Goal: Information Seeking & Learning: Learn about a topic

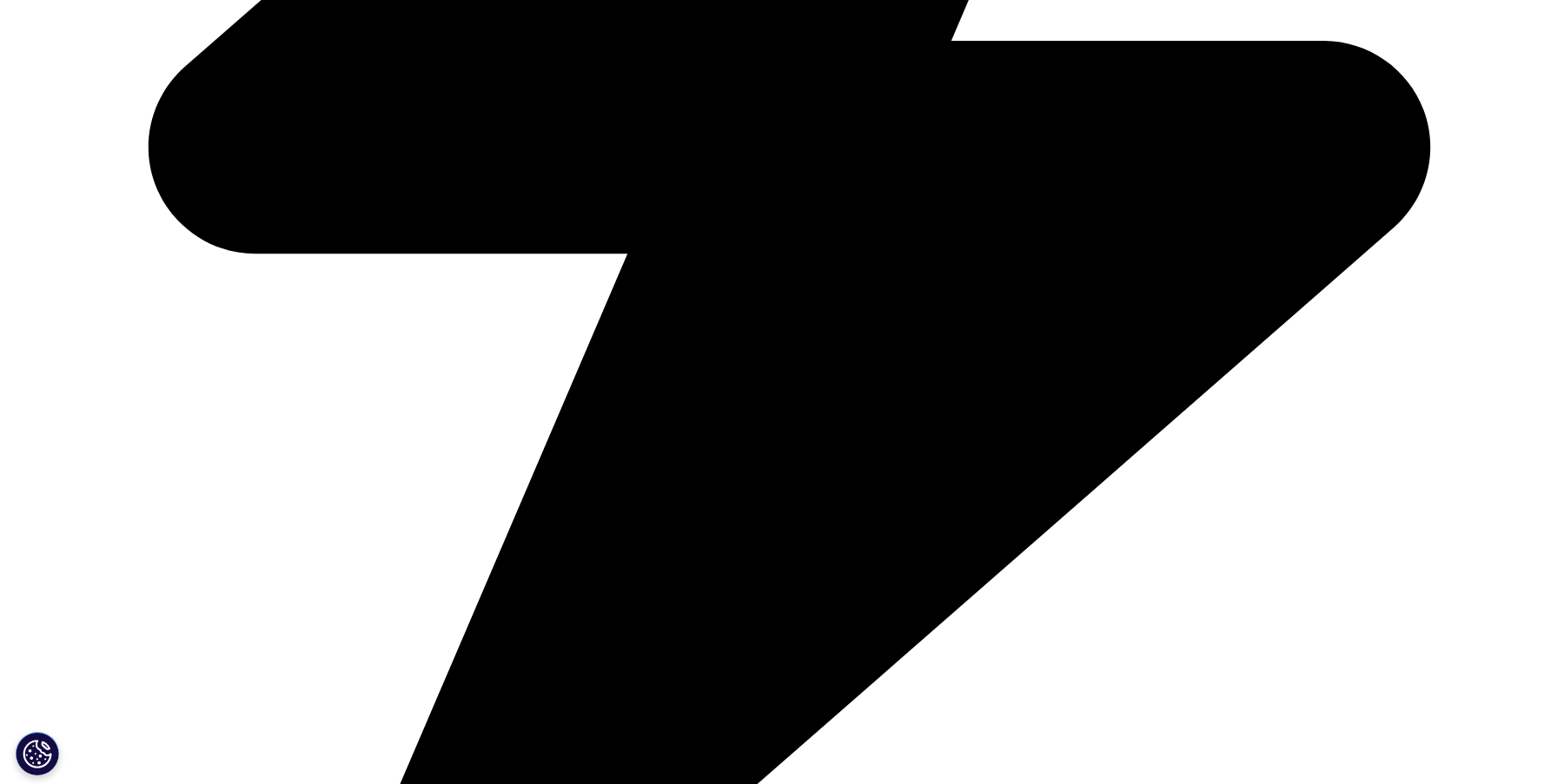
scroll to position [6578, 0]
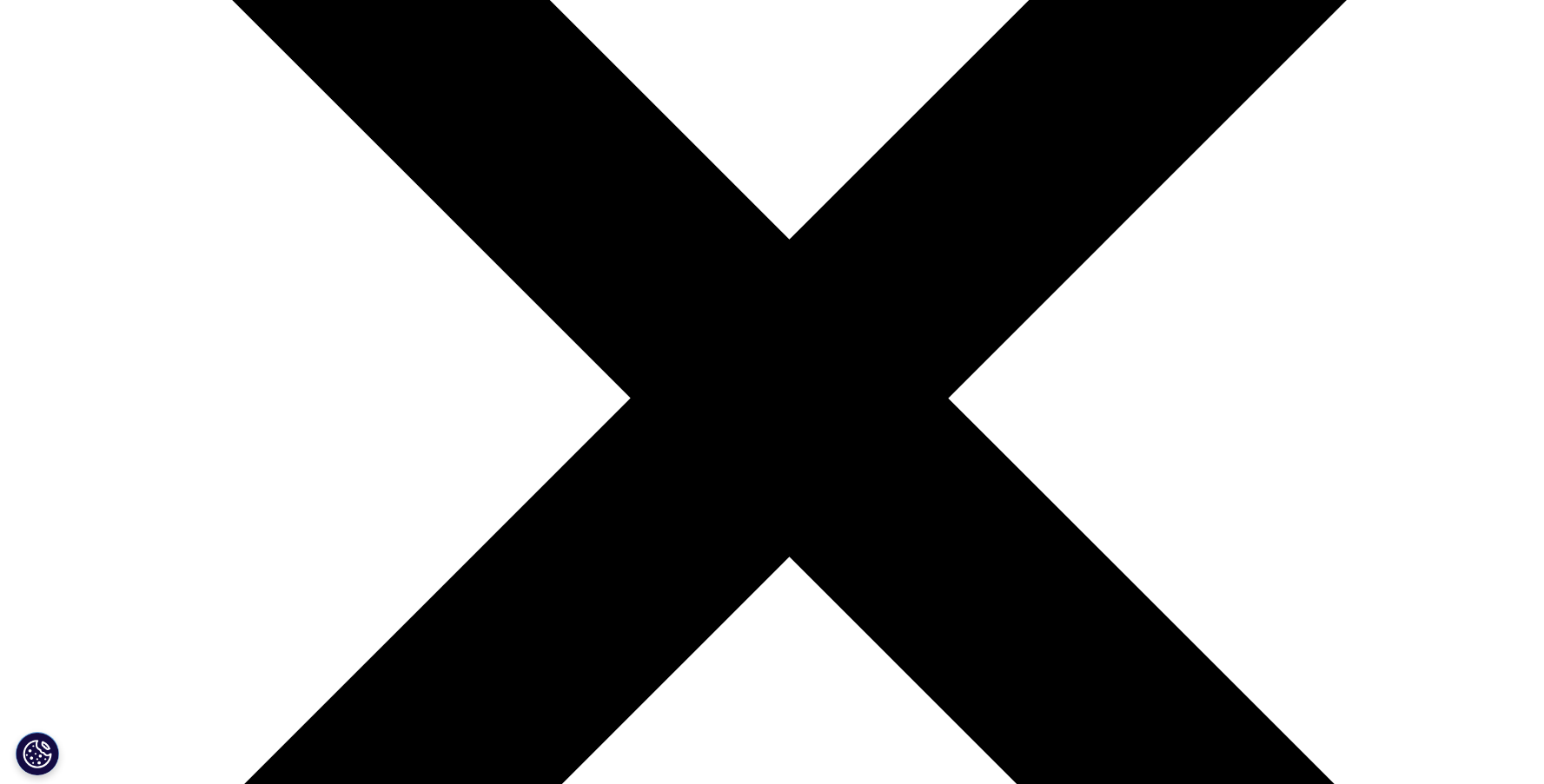
scroll to position [7050, 0]
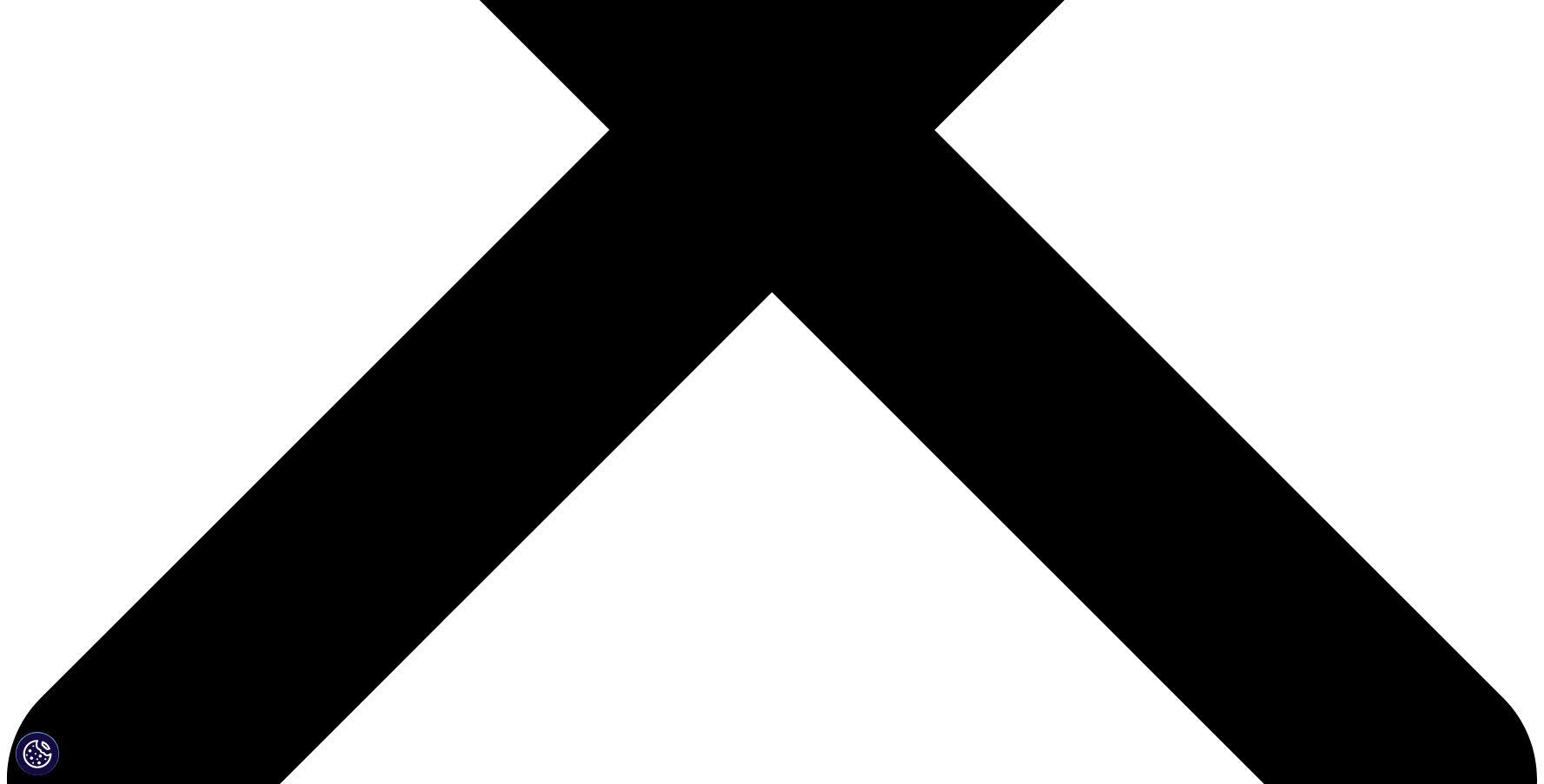
scroll to position [660, 0]
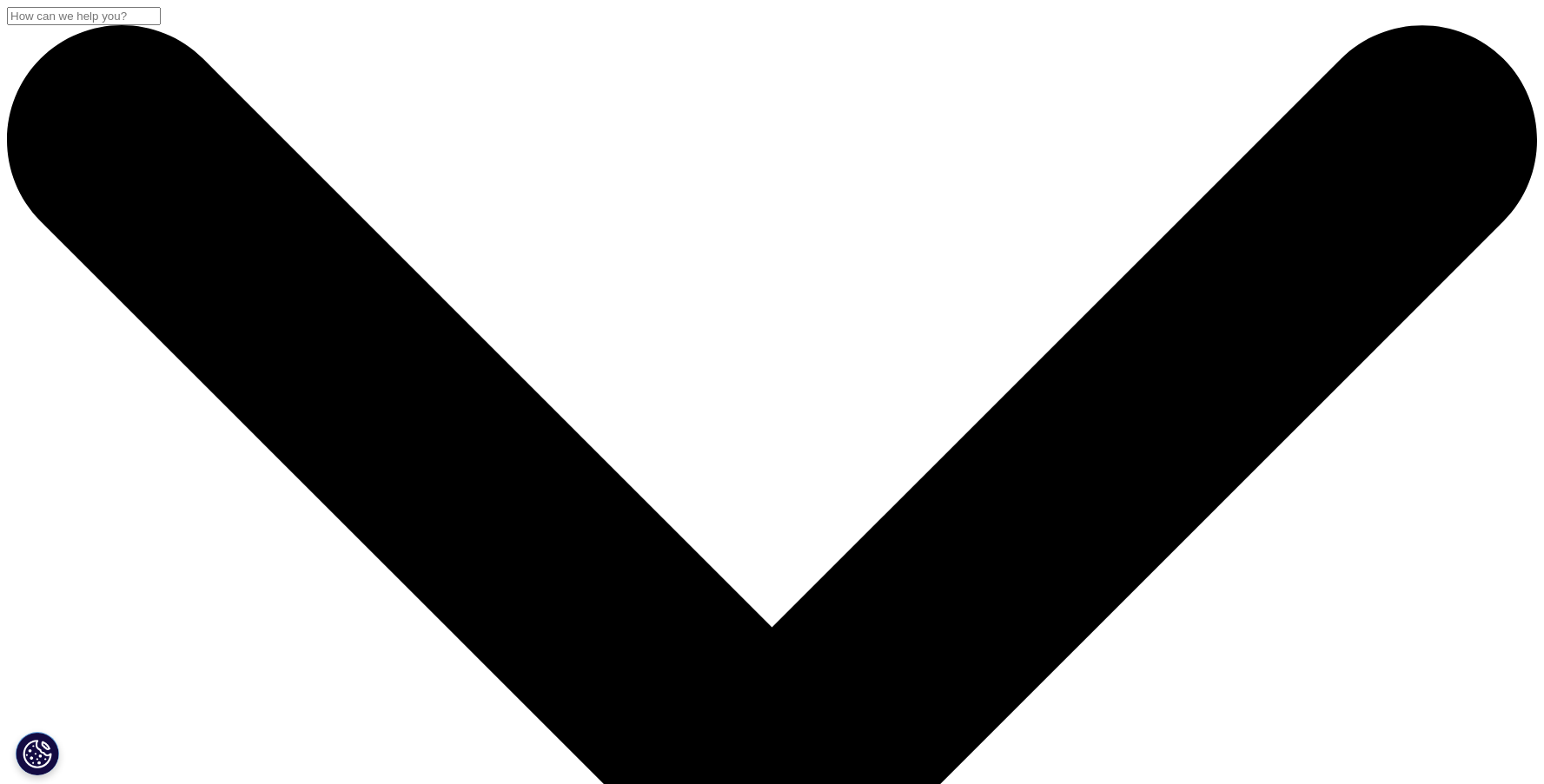
scroll to position [0, 0]
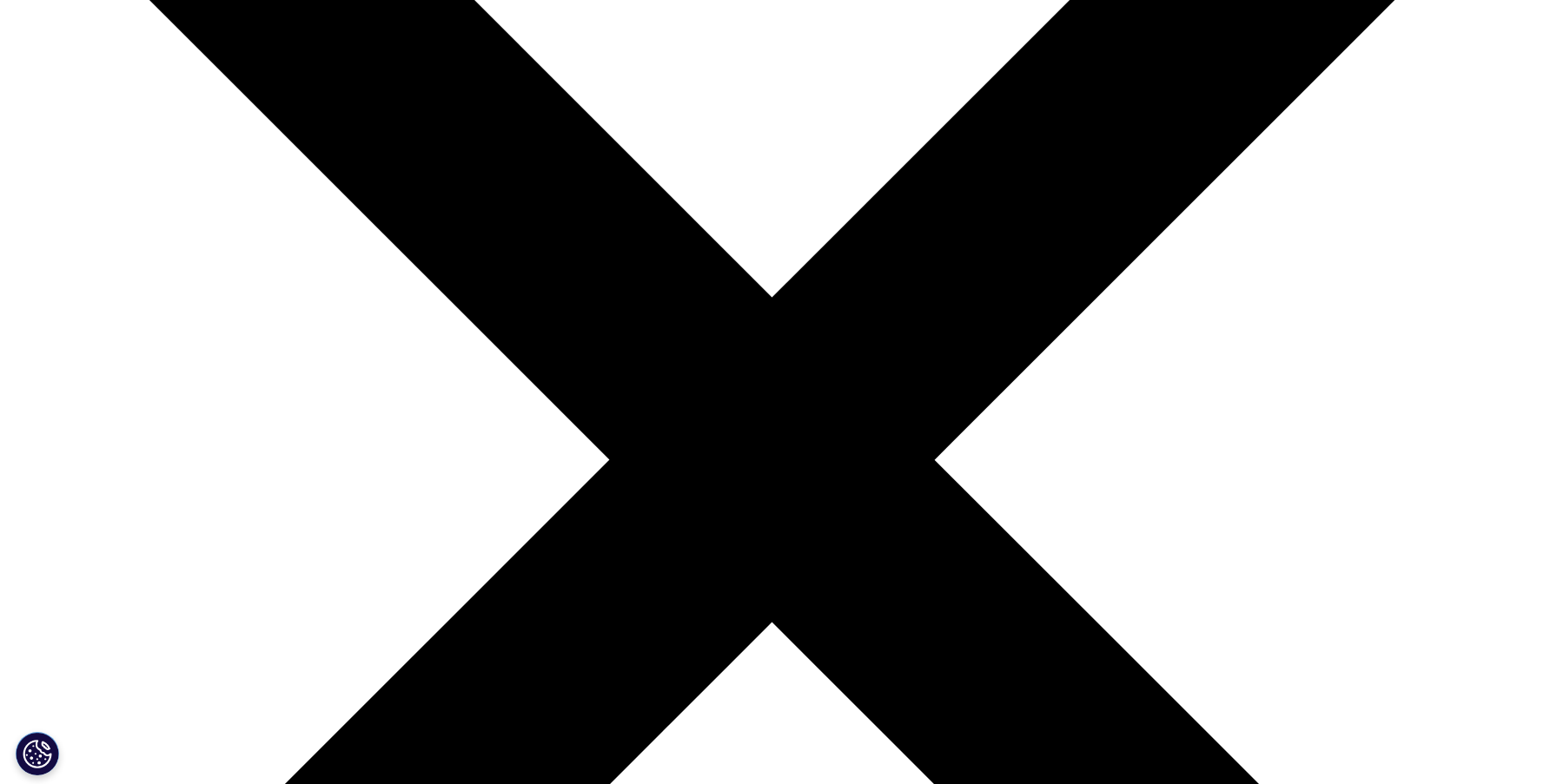
scroll to position [333, 0]
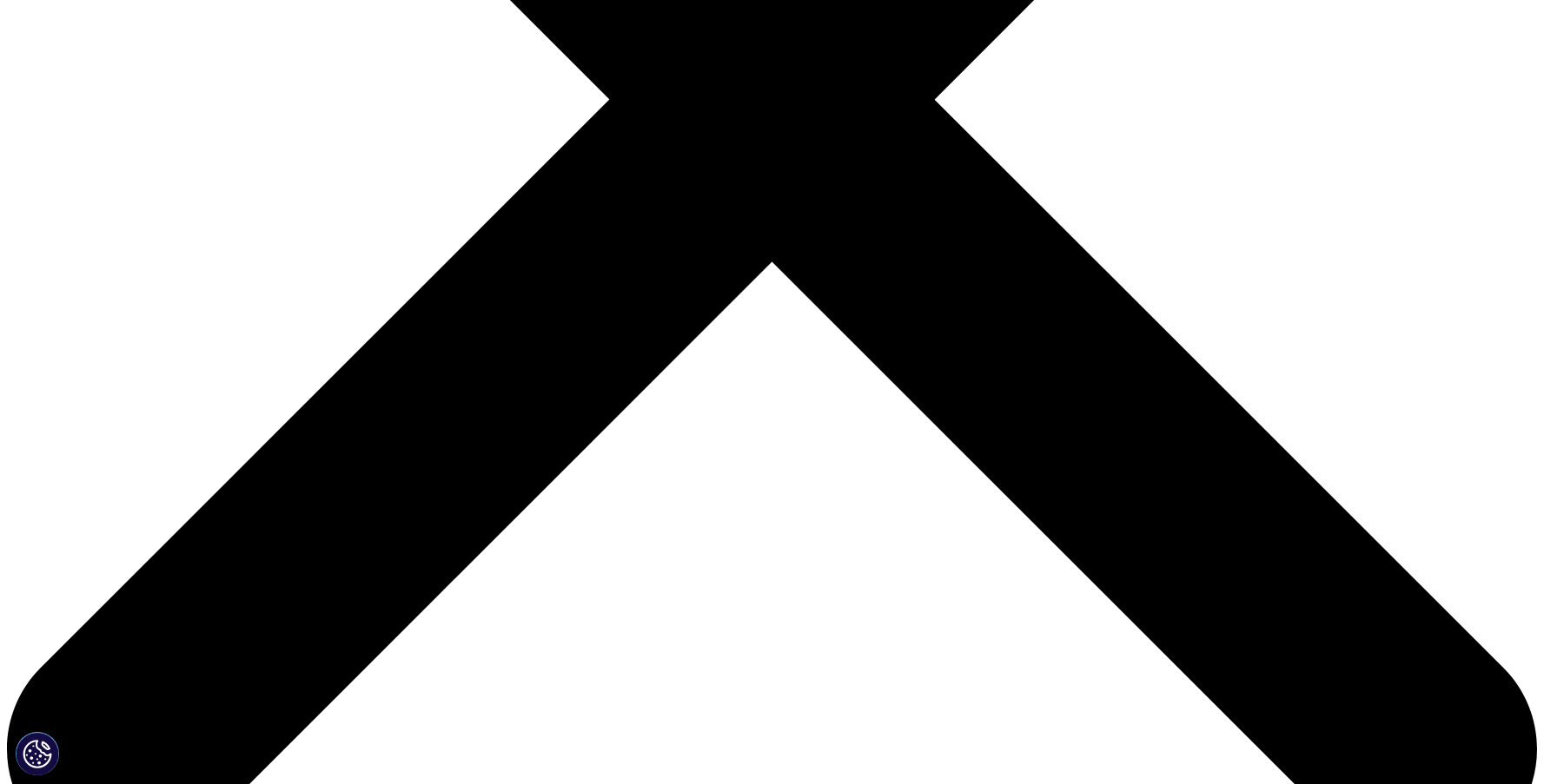
scroll to position [696, 0]
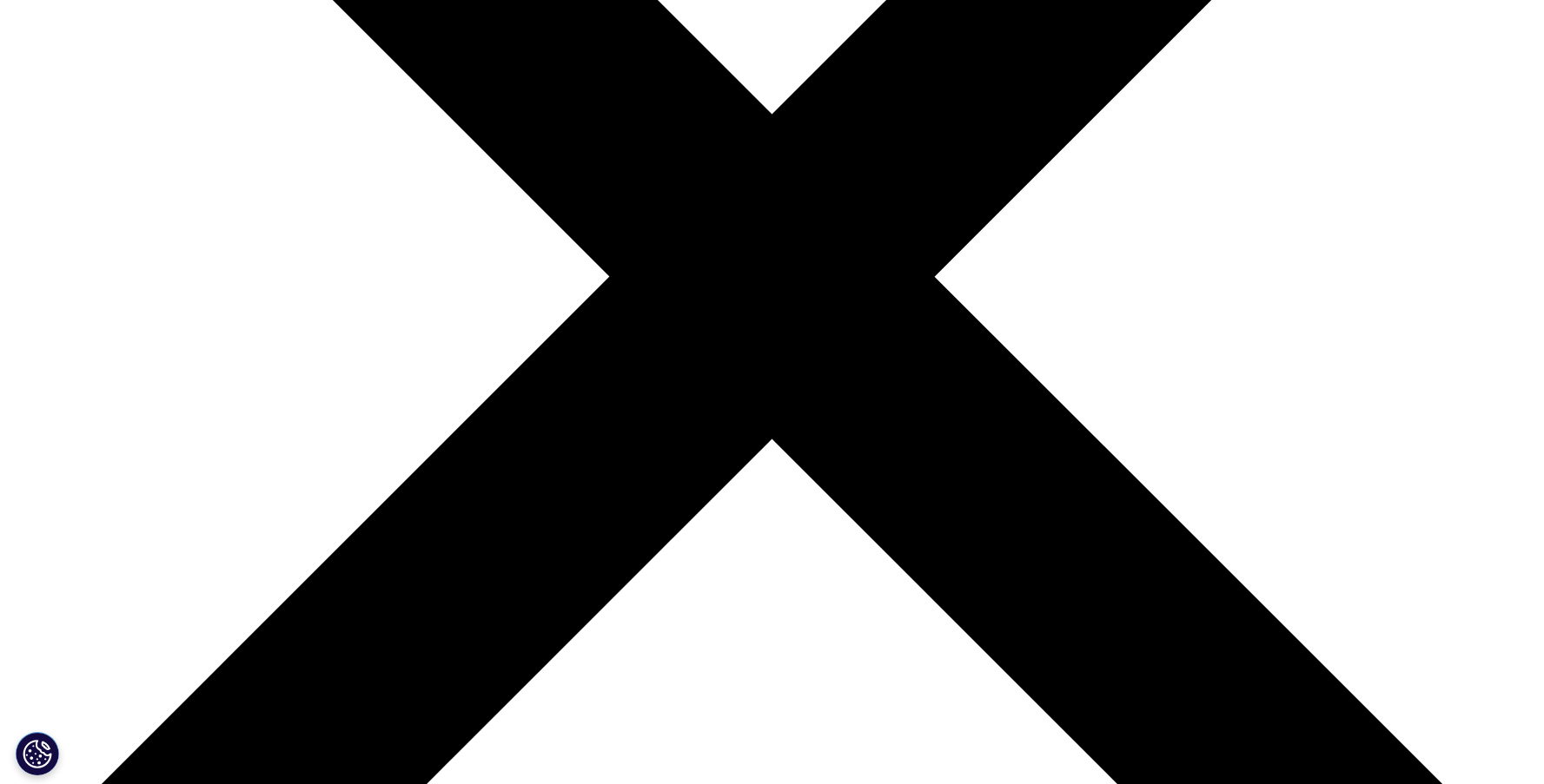
scroll to position [299, 0]
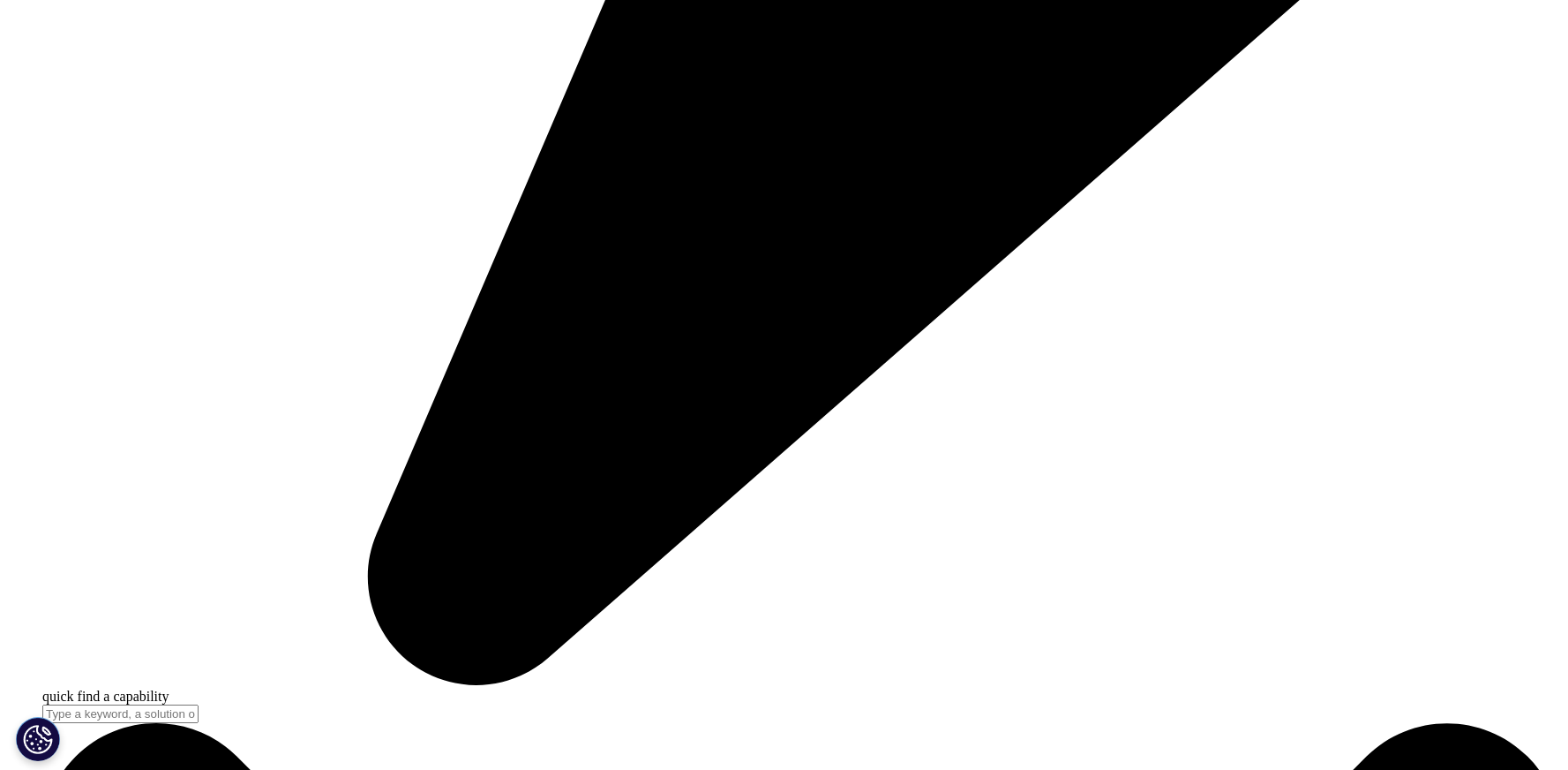
scroll to position [7147, 0]
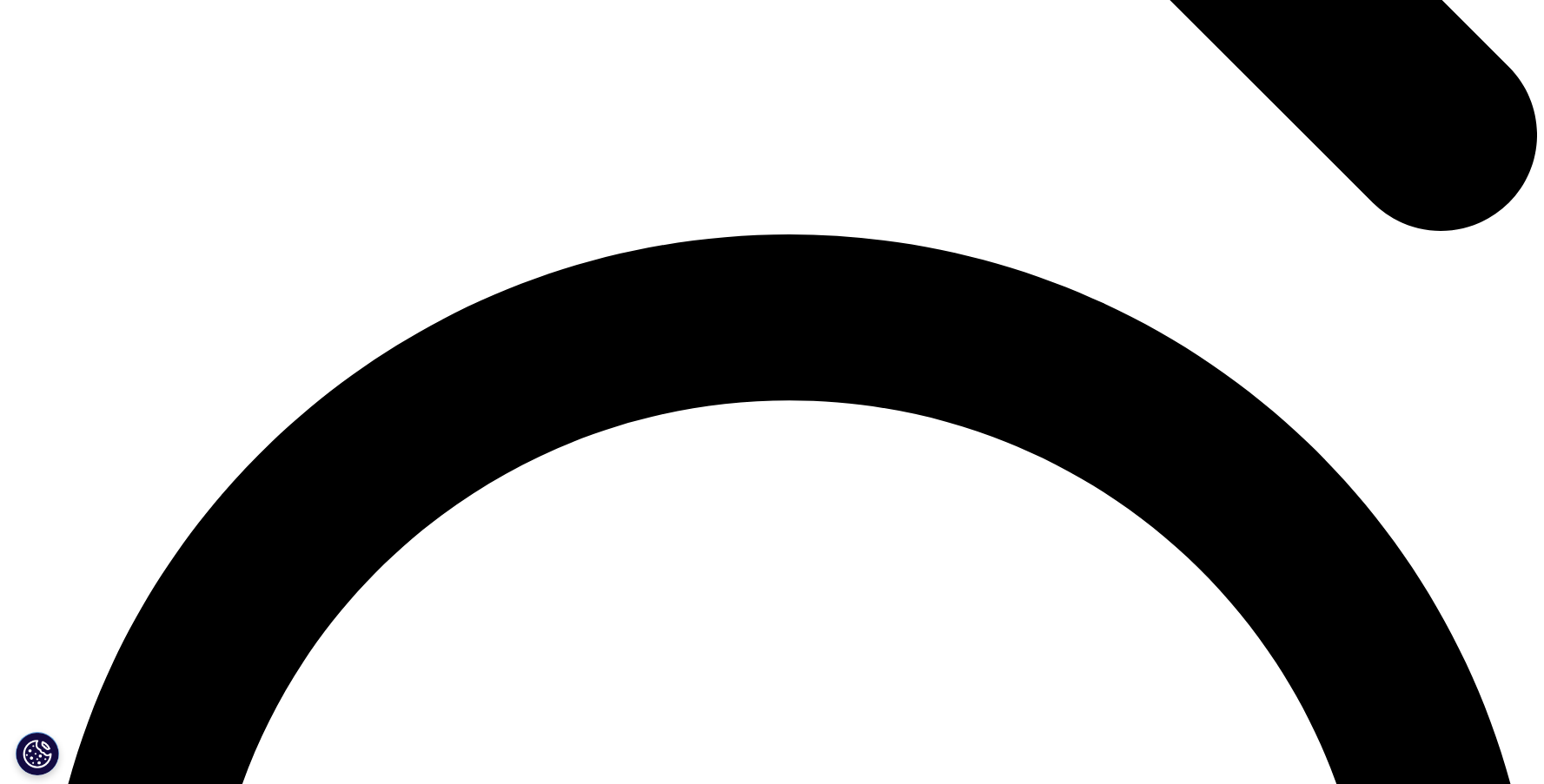
scroll to position [4845, 0]
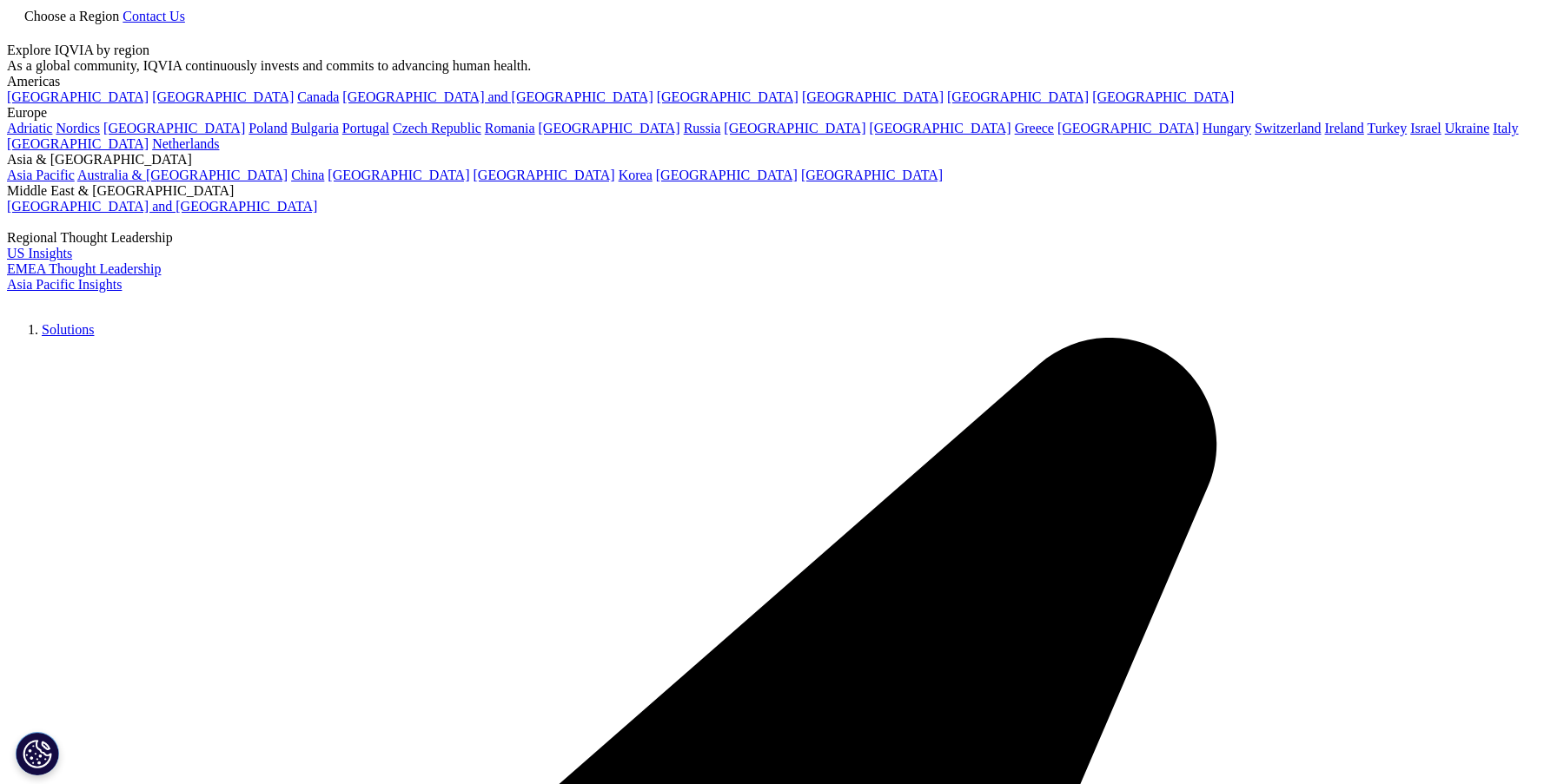
scroll to position [266, 0]
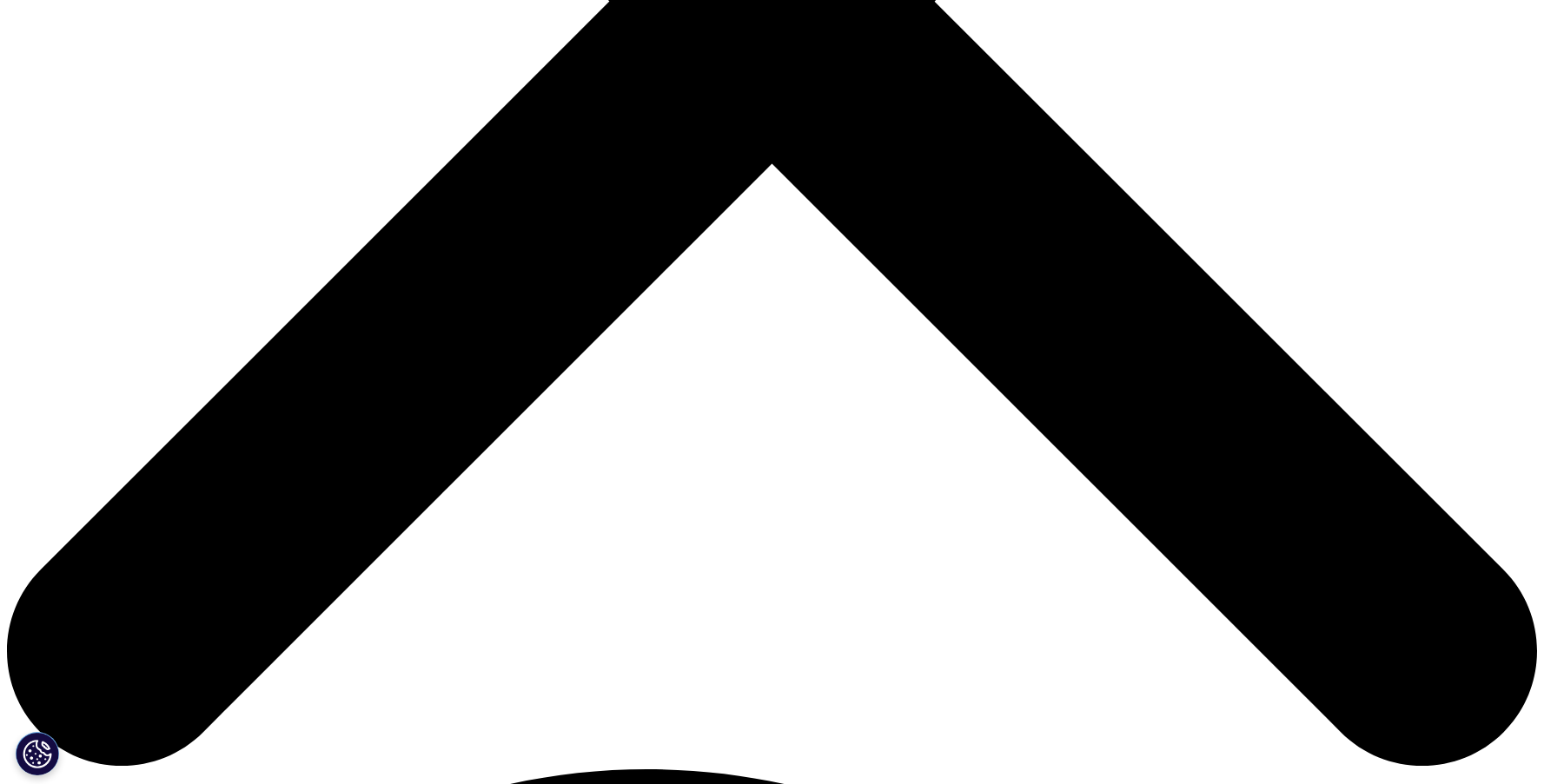
scroll to position [798, 0]
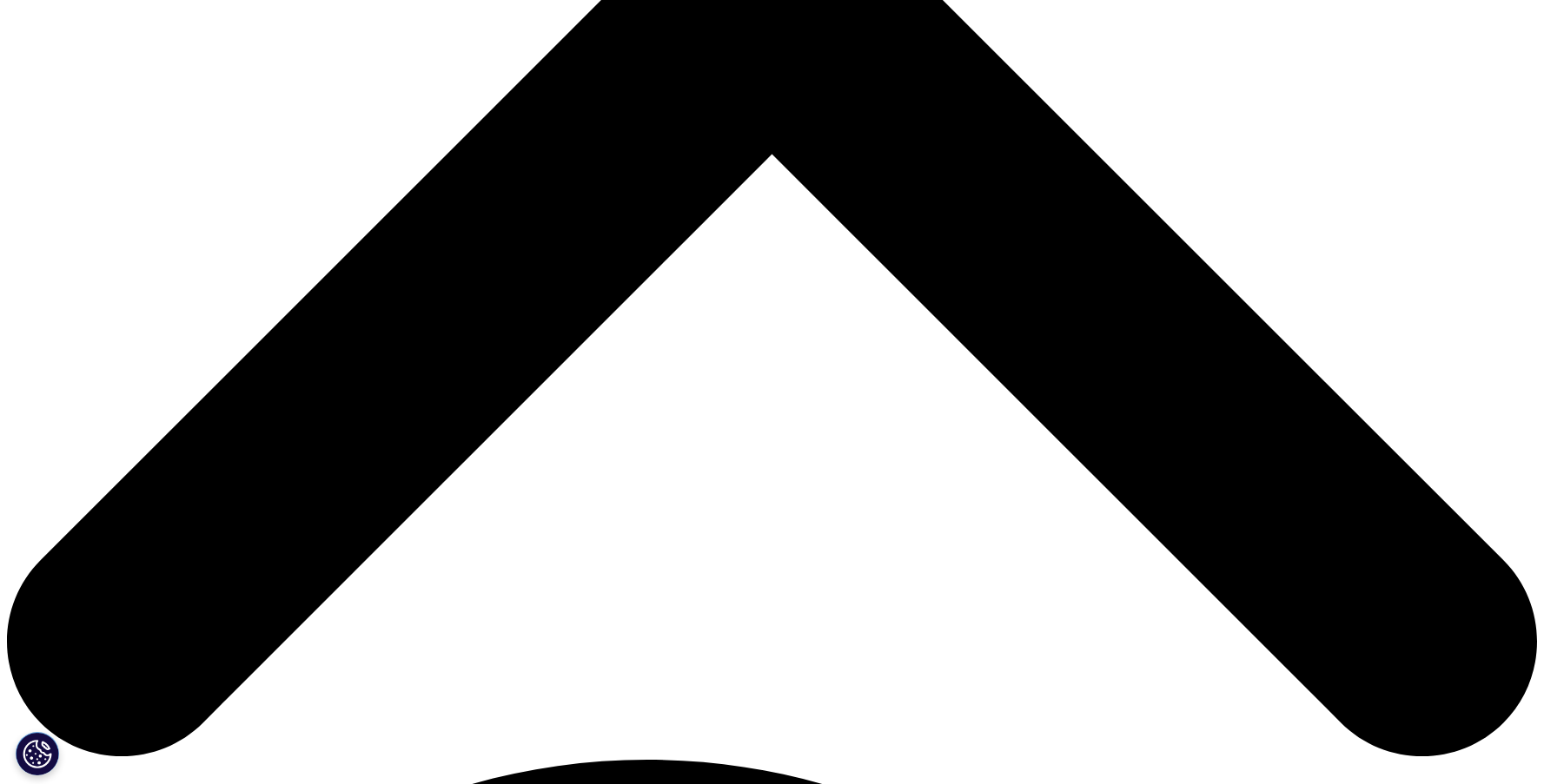
drag, startPoint x: 808, startPoint y: 203, endPoint x: 445, endPoint y: 55, distance: 392.0
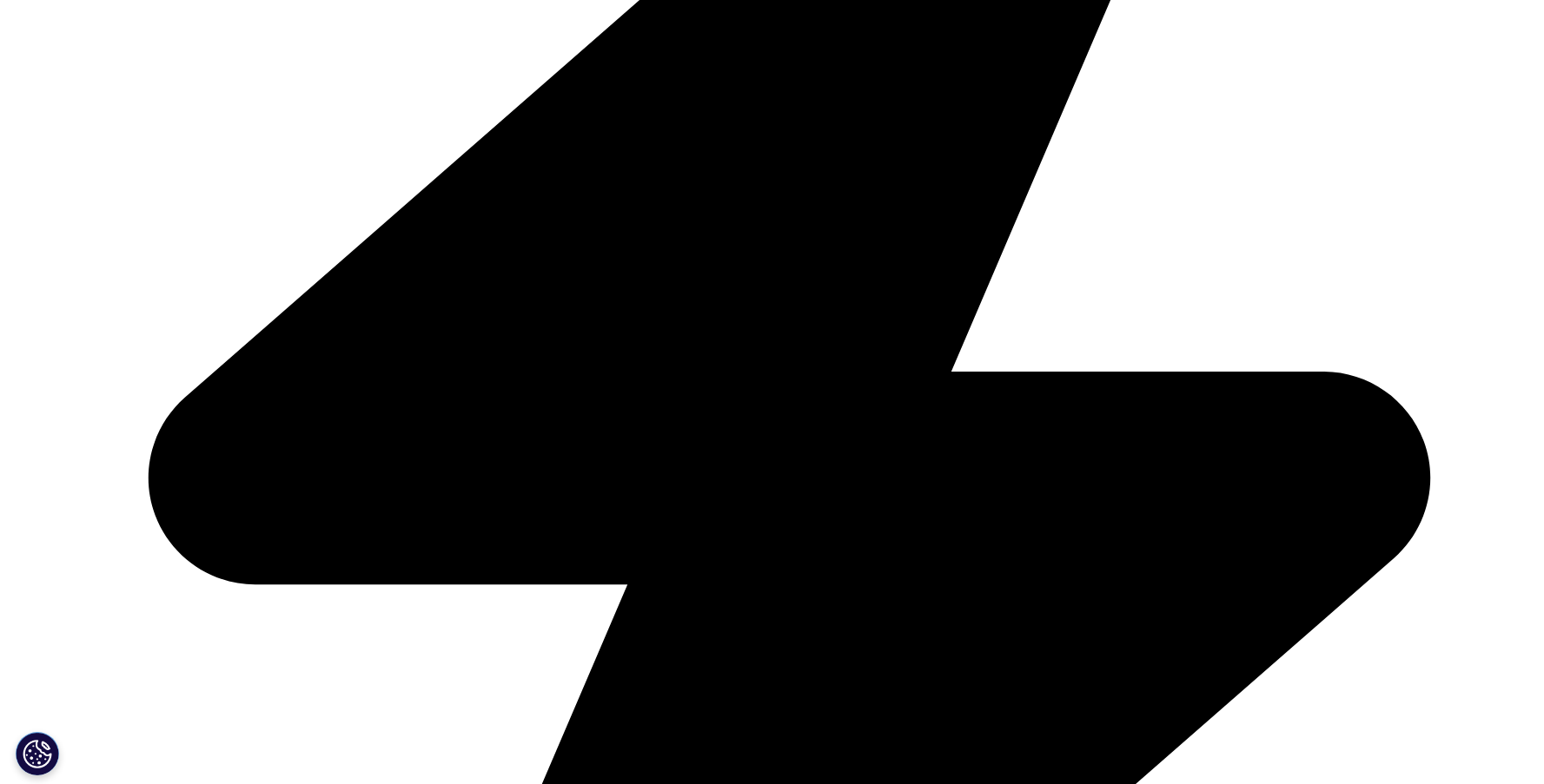
click at [445, 55] on p "Novel anti-obesity medicines (AOMs) are revolutionising the market and bringing…" at bounding box center [772, 168] width 679 height 243
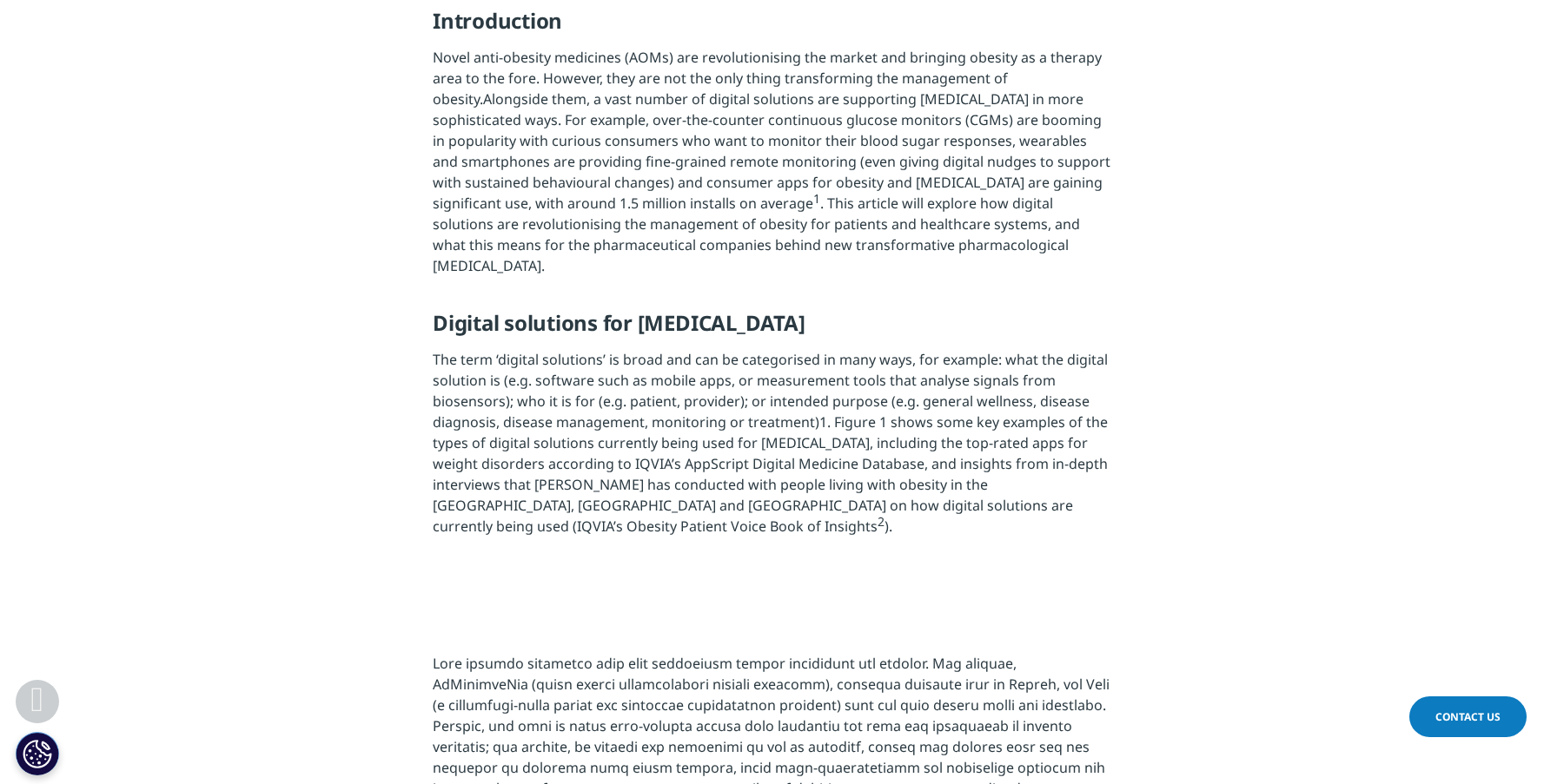
click at [459, 86] on p "Novel anti-obesity medicines (AOMs) are revolutionising the market and bringing…" at bounding box center [772, 168] width 679 height 243
drag, startPoint x: 817, startPoint y: 197, endPoint x: 805, endPoint y: 197, distance: 12.0
click at [805, 197] on span "Alongside them, a vast number of digital solutions are supporting weight manage…" at bounding box center [771, 183] width 678 height 186
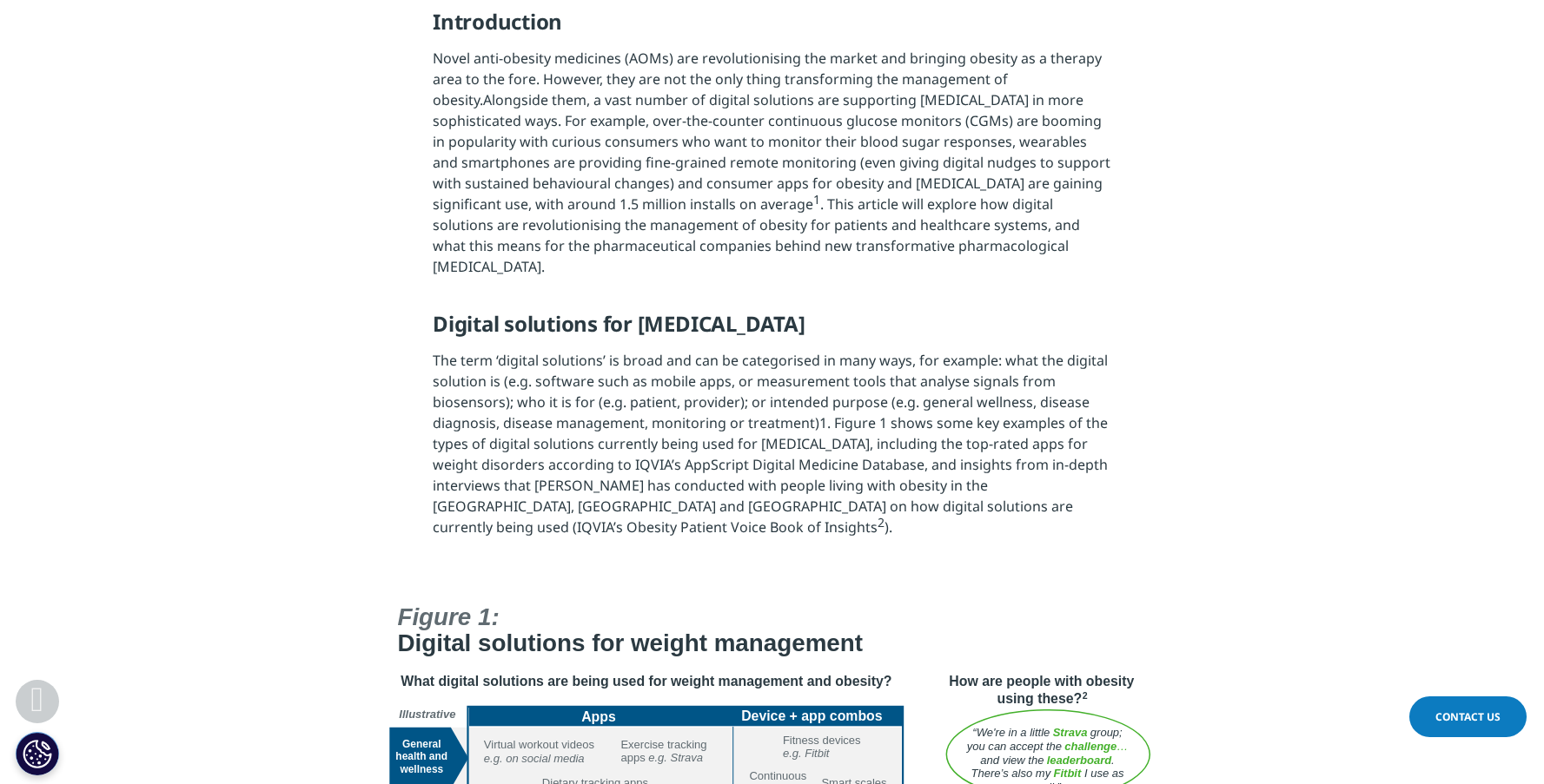
click at [828, 195] on span "Alongside them, a vast number of digital solutions are supporting weight manage…" at bounding box center [771, 183] width 678 height 186
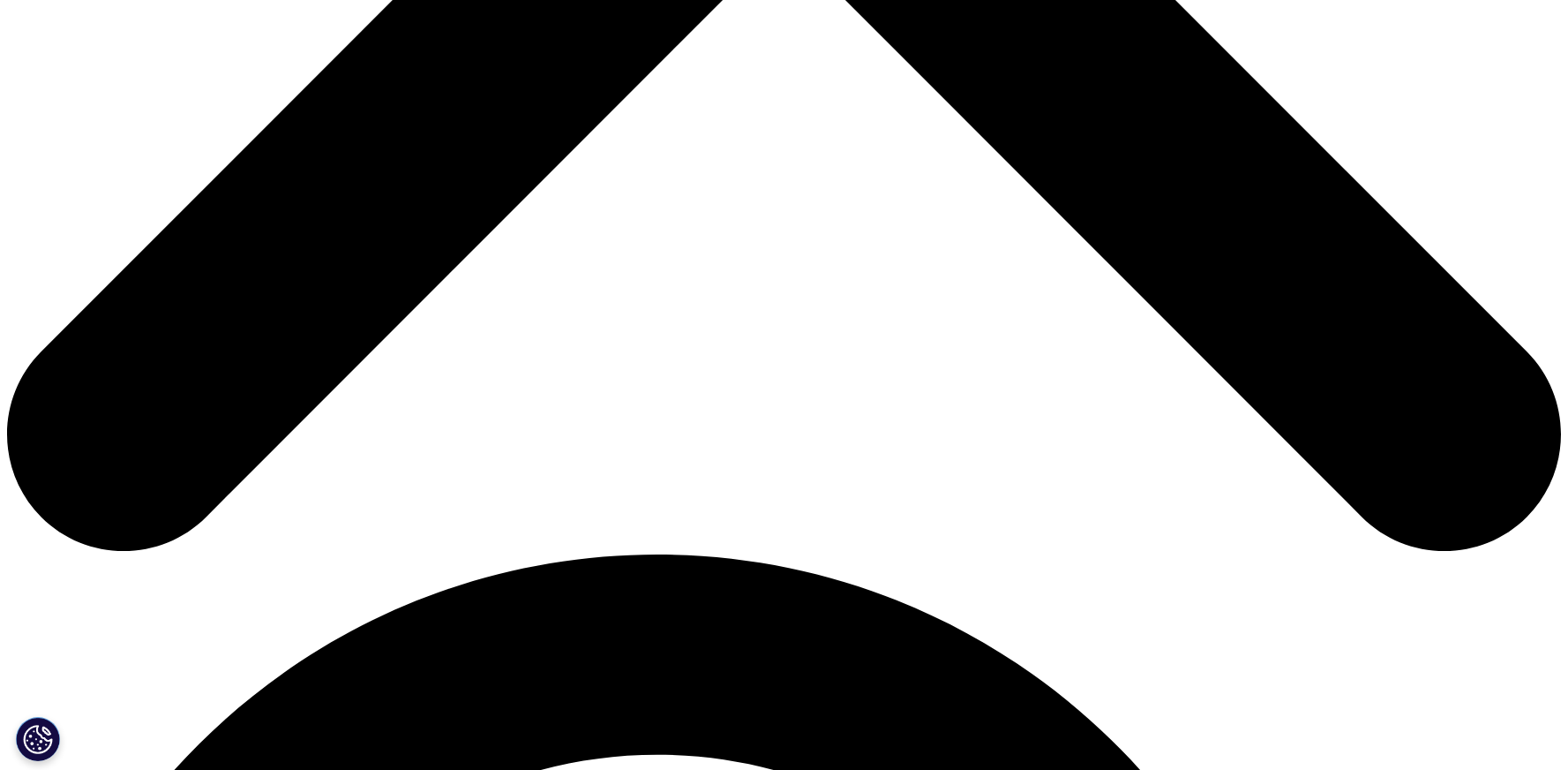
scroll to position [1425, 0]
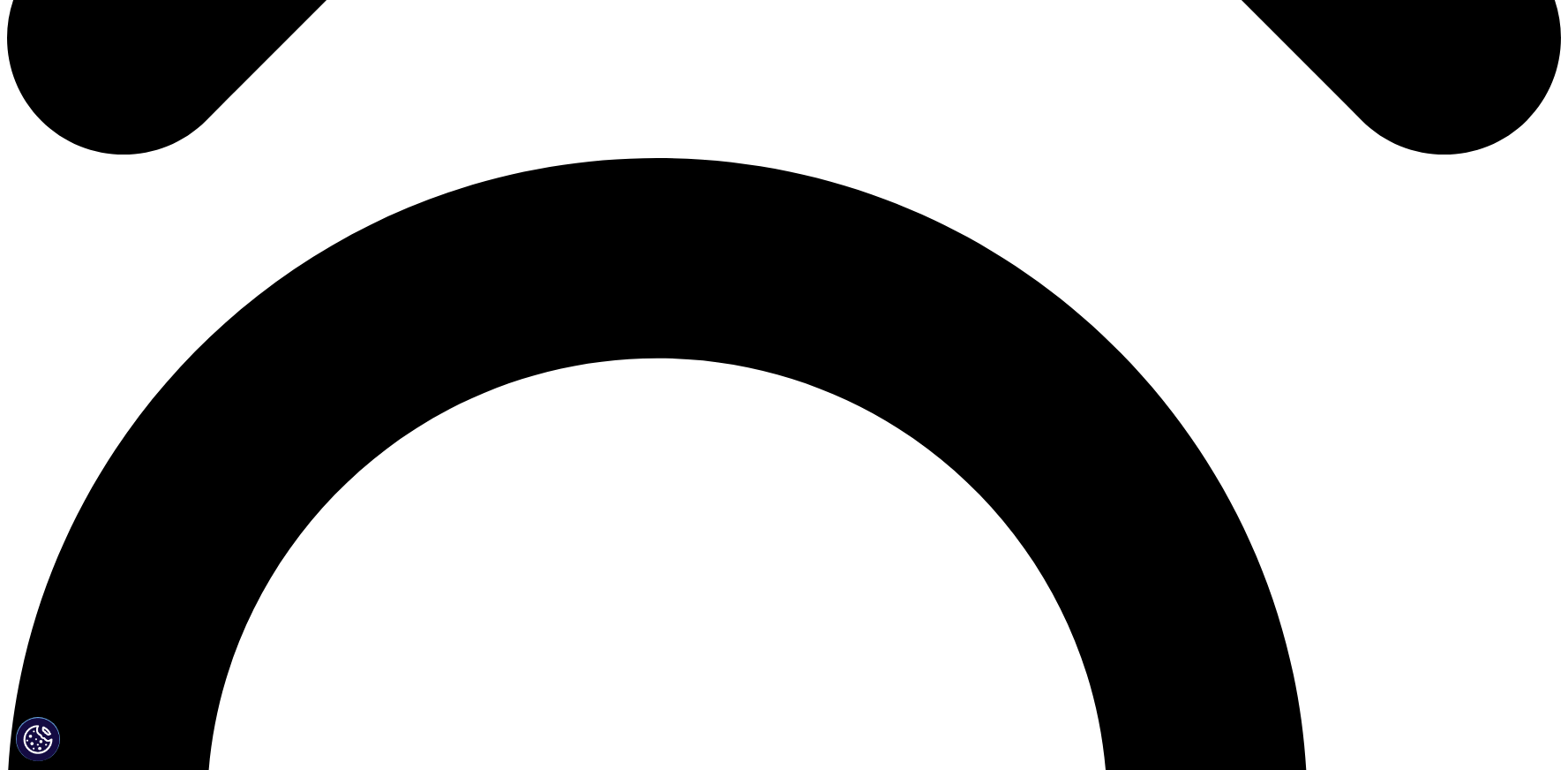
drag, startPoint x: 592, startPoint y: 468, endPoint x: 630, endPoint y: 462, distance: 38.5
drag, startPoint x: 566, startPoint y: 465, endPoint x: 1074, endPoint y: 494, distance: 508.8
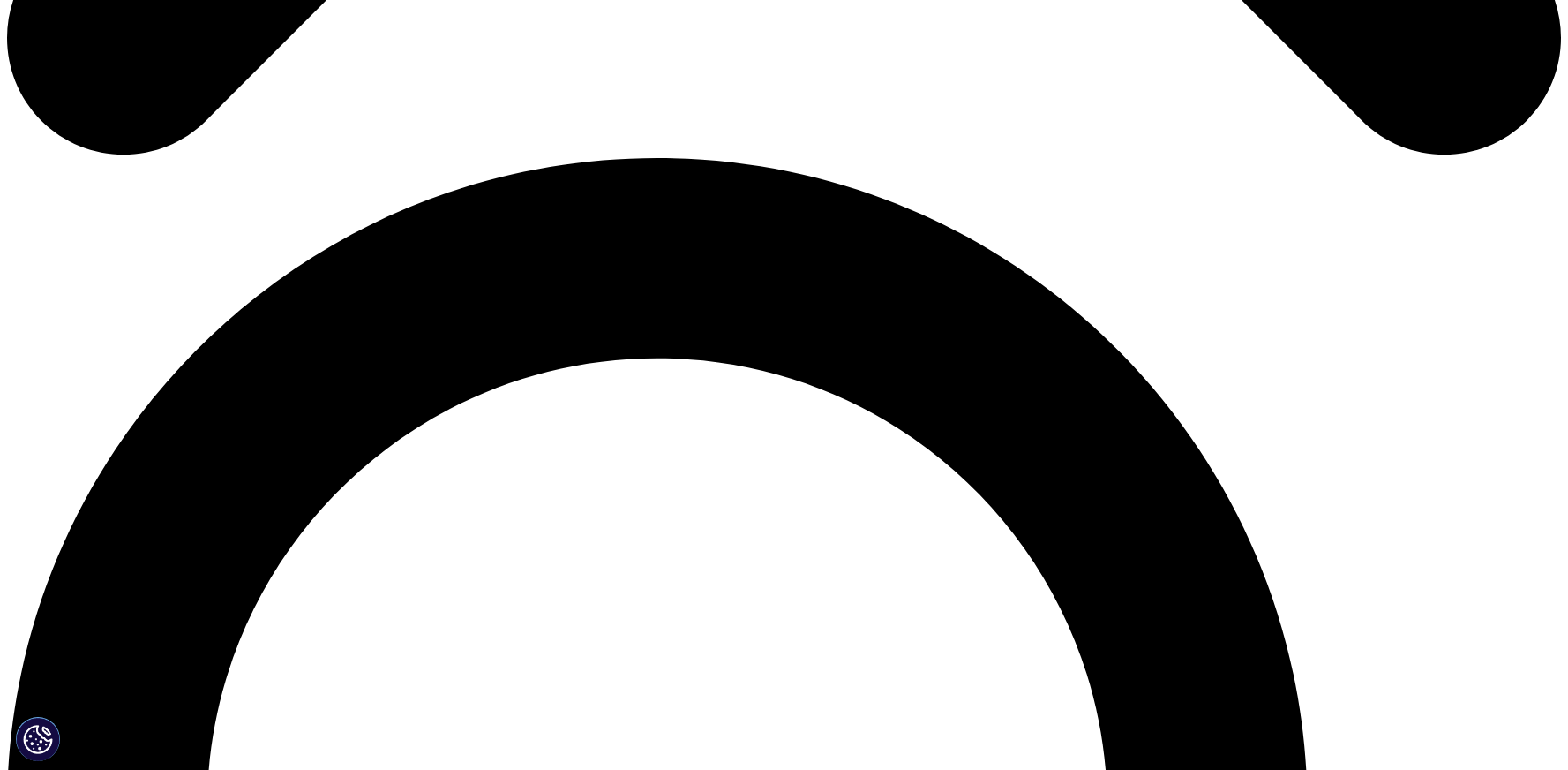
copy p "In the UK, for example, 1.5 million people, and hundreds of thousands across th…"
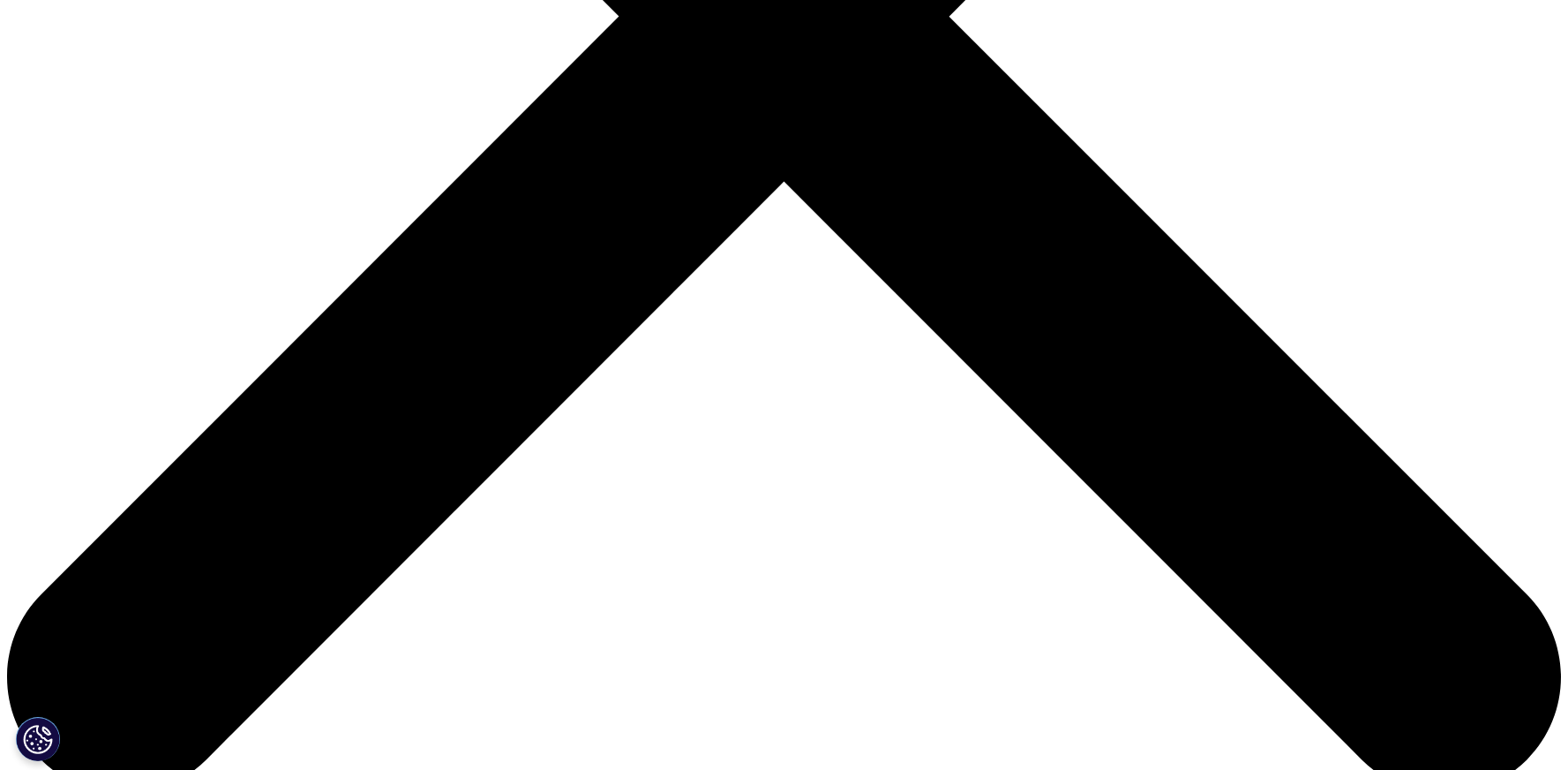
scroll to position [1319, 0]
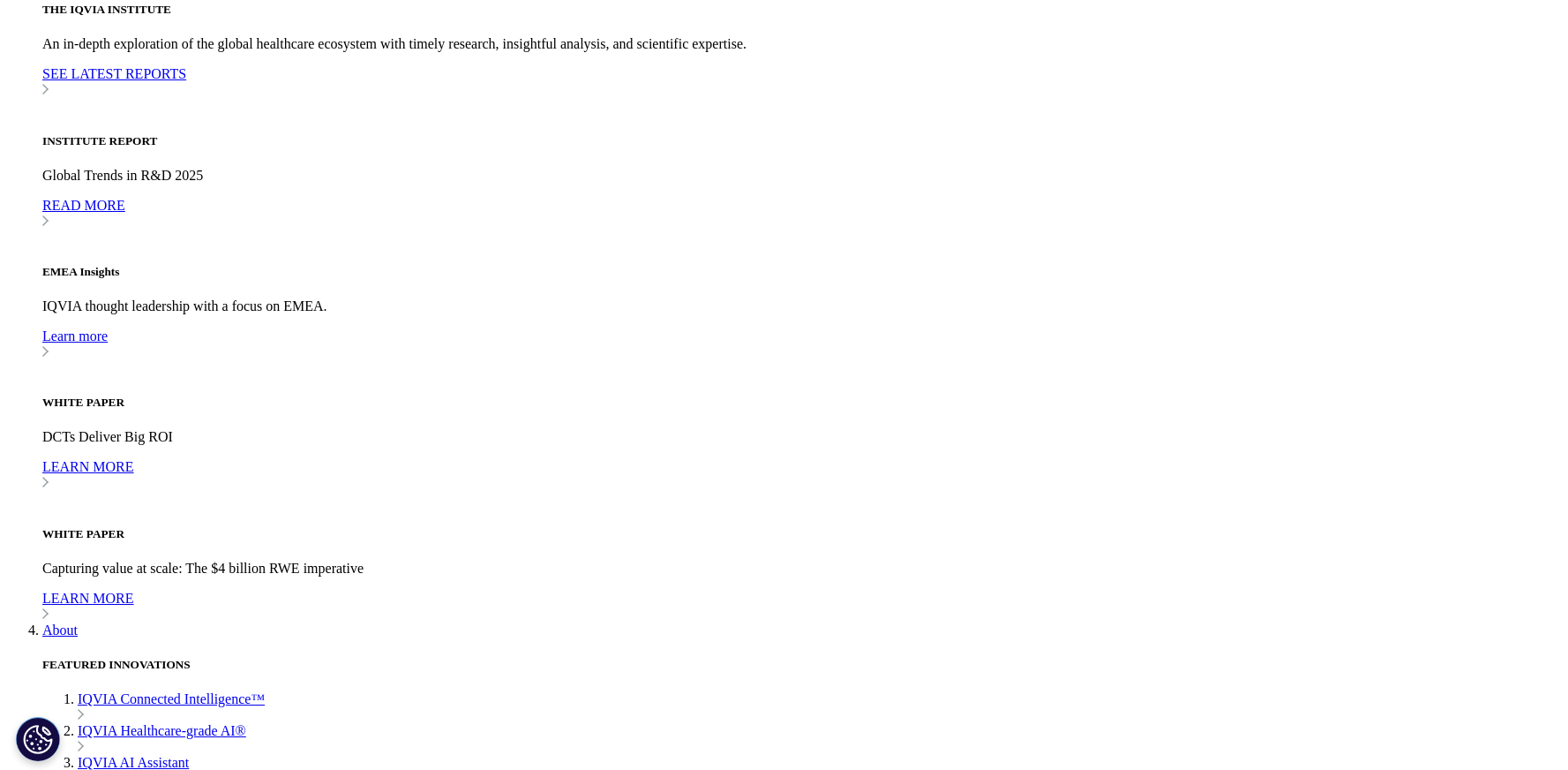
scroll to position [5305, 0]
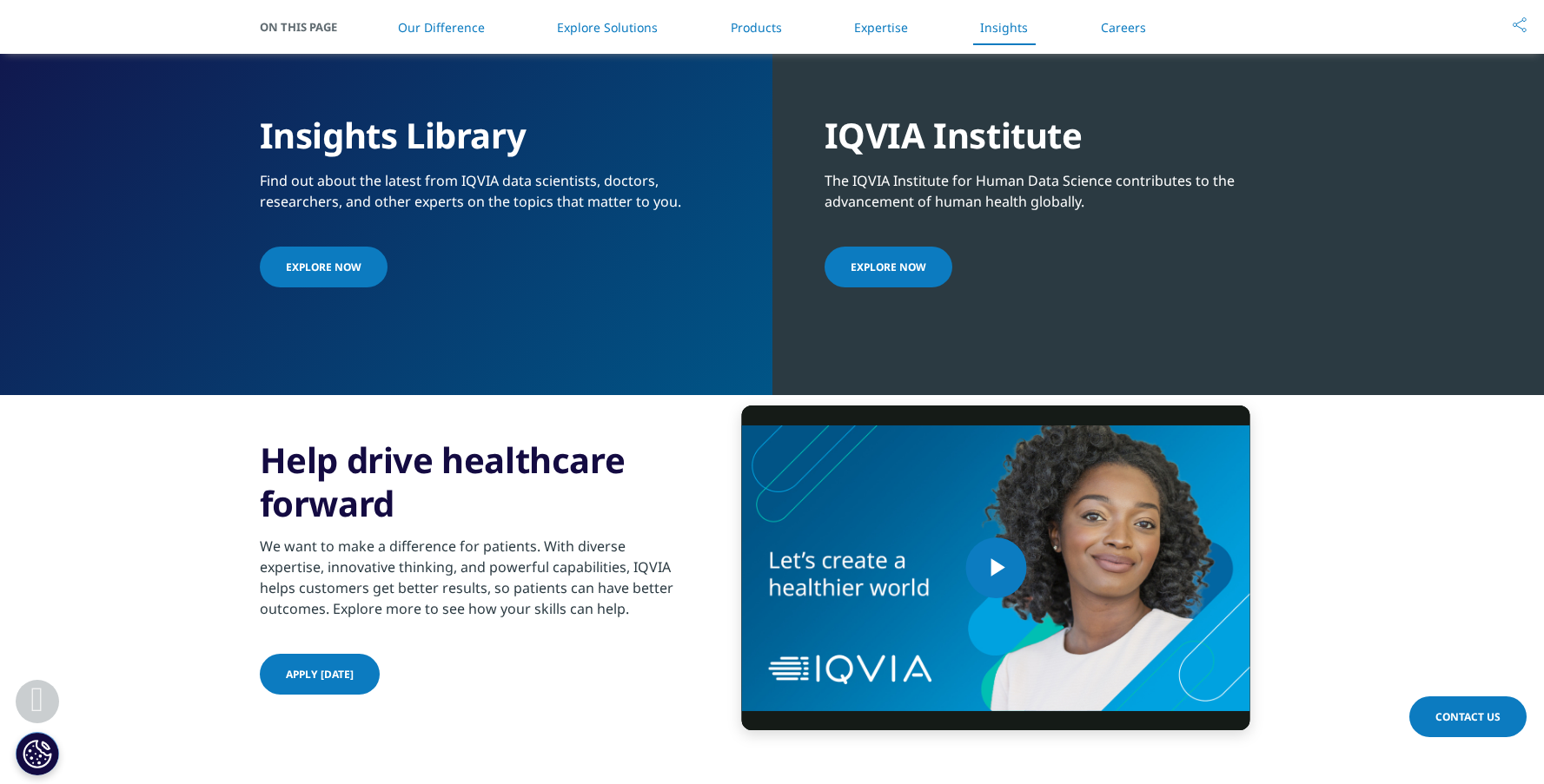
scroll to position [4127, 0]
